Goal: Check status: Check status

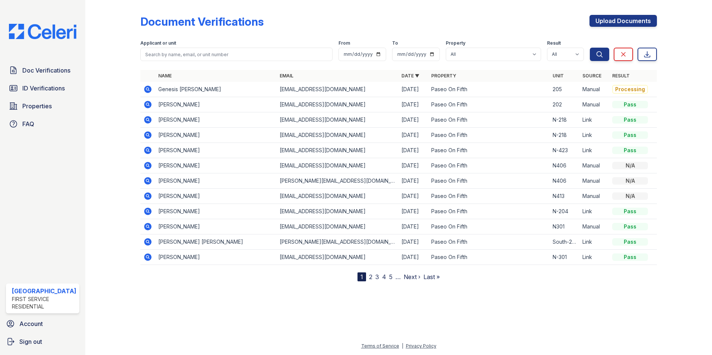
click at [168, 90] on td "Genesis [PERSON_NAME]" at bounding box center [216, 89] width 122 height 15
click at [147, 88] on icon at bounding box center [147, 89] width 9 height 9
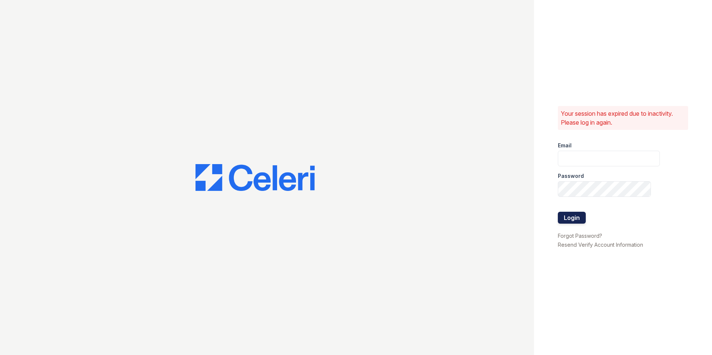
type input "leasing@paseoparkslope.com"
click at [577, 220] on button "Login" at bounding box center [572, 218] width 28 height 12
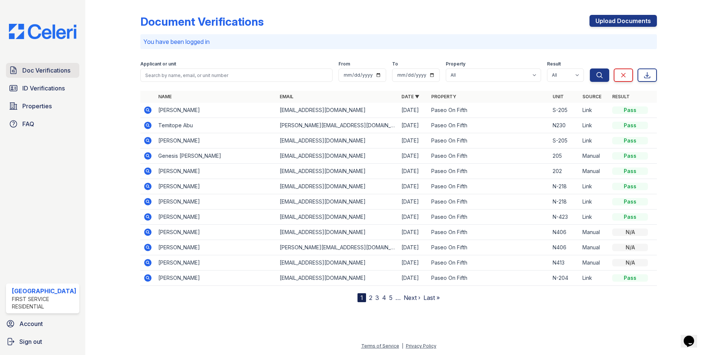
click at [41, 70] on span "Doc Verifications" at bounding box center [46, 70] width 48 height 9
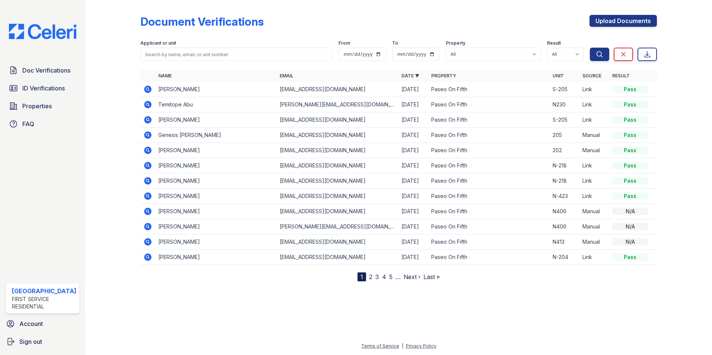
click at [149, 135] on icon at bounding box center [147, 134] width 7 height 7
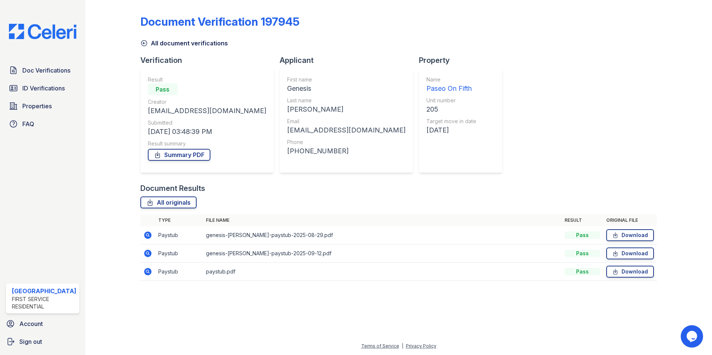
click at [145, 234] on icon at bounding box center [147, 234] width 7 height 7
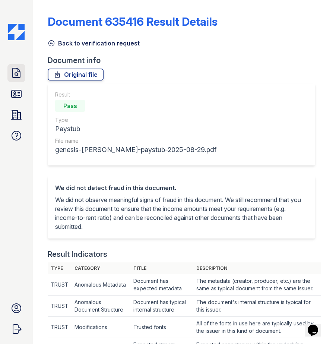
click at [15, 77] on icon at bounding box center [16, 73] width 12 height 12
